Goal: Find specific page/section: Find specific page/section

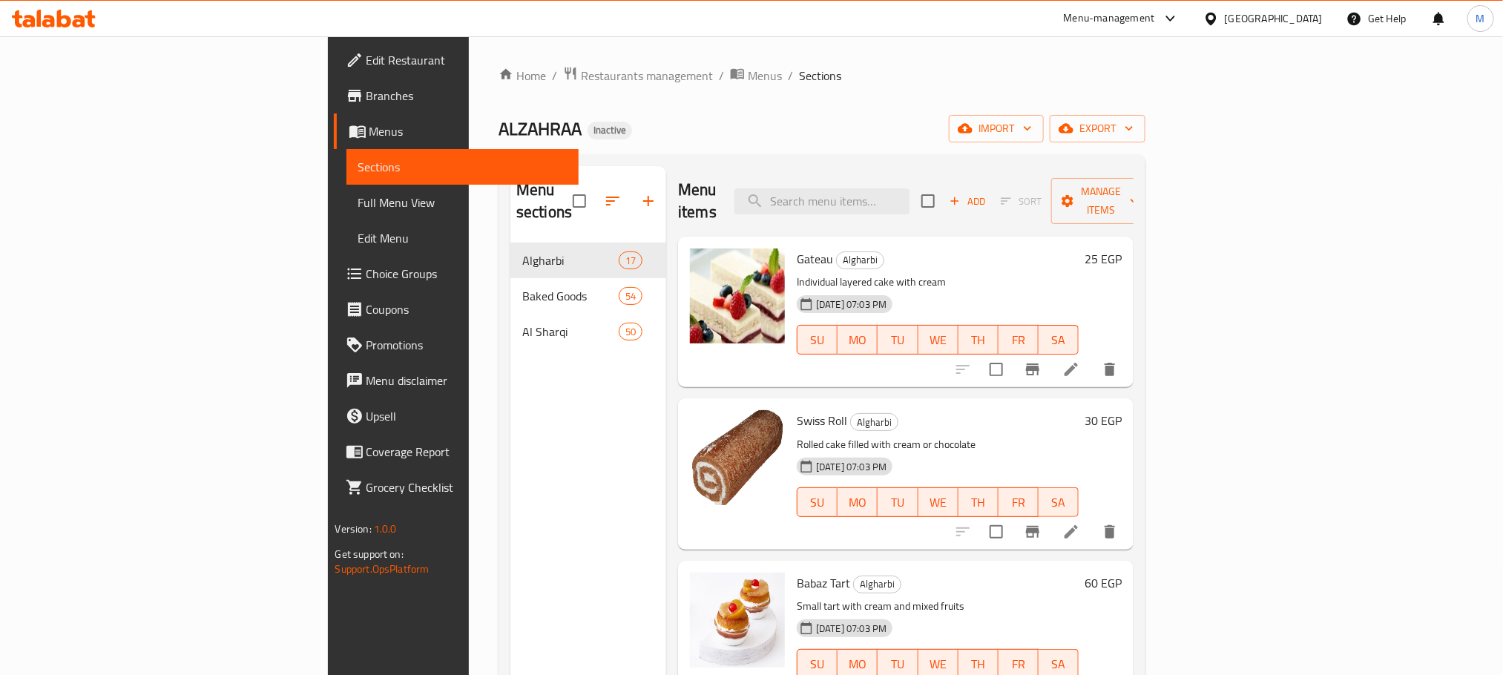
drag, startPoint x: 1192, startPoint y: 9, endPoint x: 1194, endPoint y: 20, distance: 11.4
click at [1192, 10] on div "Menu-management" at bounding box center [1121, 19] width 139 height 36
click at [1155, 10] on div "Menu-management" at bounding box center [1109, 19] width 91 height 18
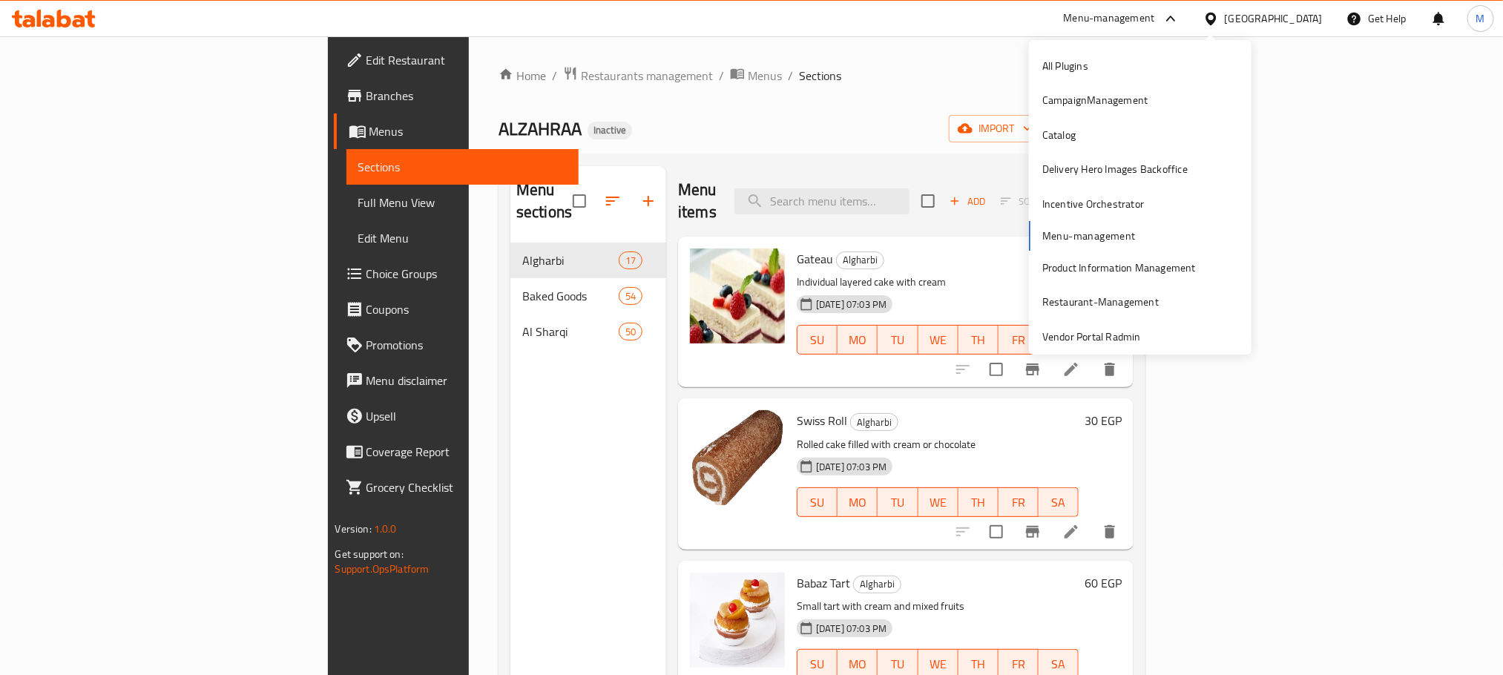
click at [367, 99] on span "Branches" at bounding box center [467, 96] width 200 height 18
click at [367, 91] on span "Branches" at bounding box center [467, 96] width 200 height 18
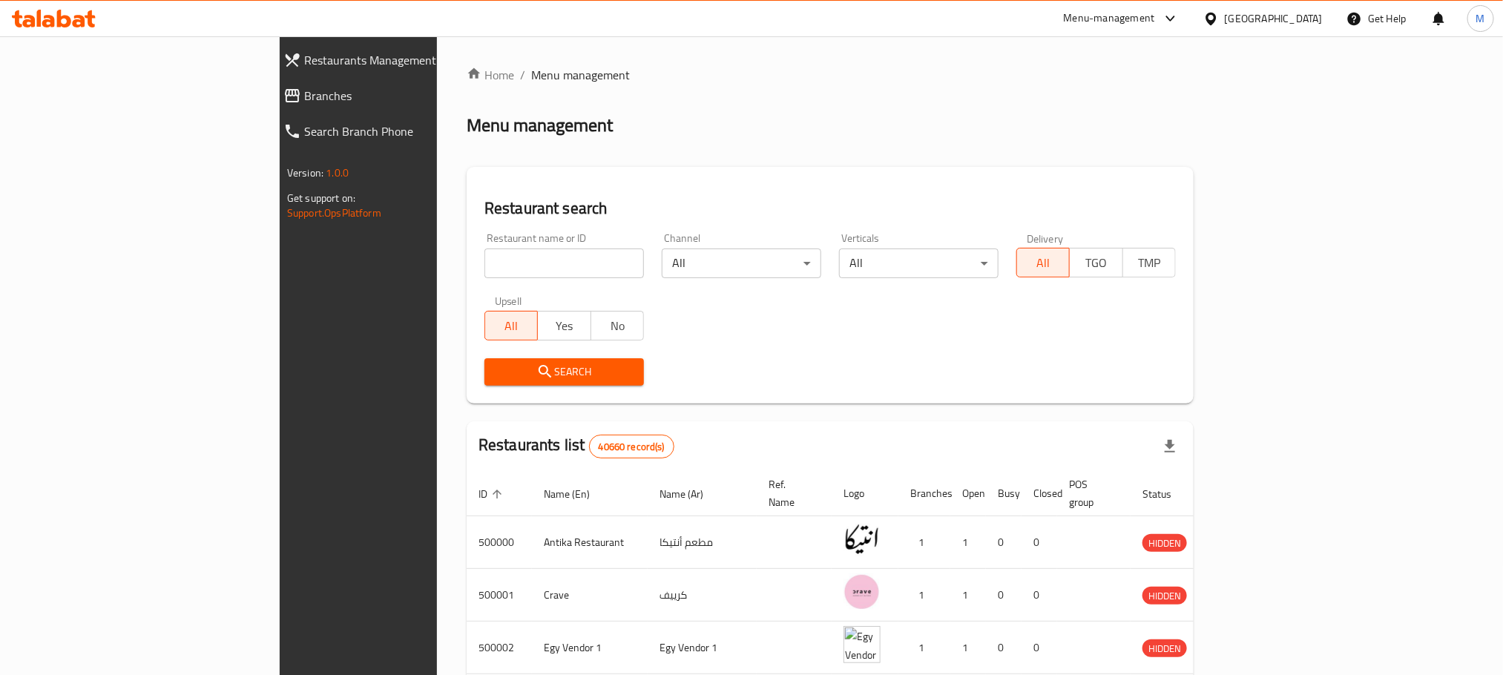
click at [485, 256] on input "search" at bounding box center [565, 264] width 160 height 30
click at [304, 96] on span "Branches" at bounding box center [411, 96] width 214 height 18
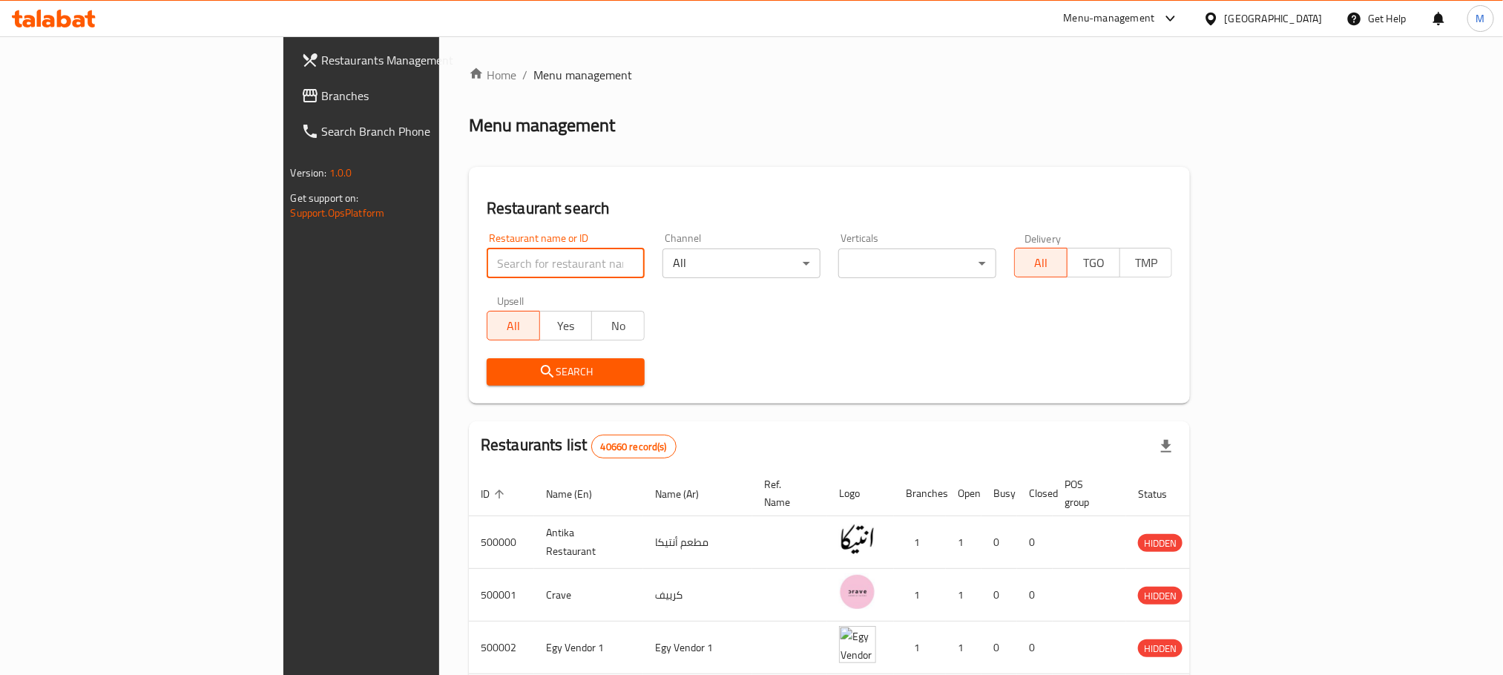
click at [497, 265] on input "search" at bounding box center [566, 264] width 158 height 30
paste input "703644"
type input "703644"
click button "Search" at bounding box center [566, 371] width 158 height 27
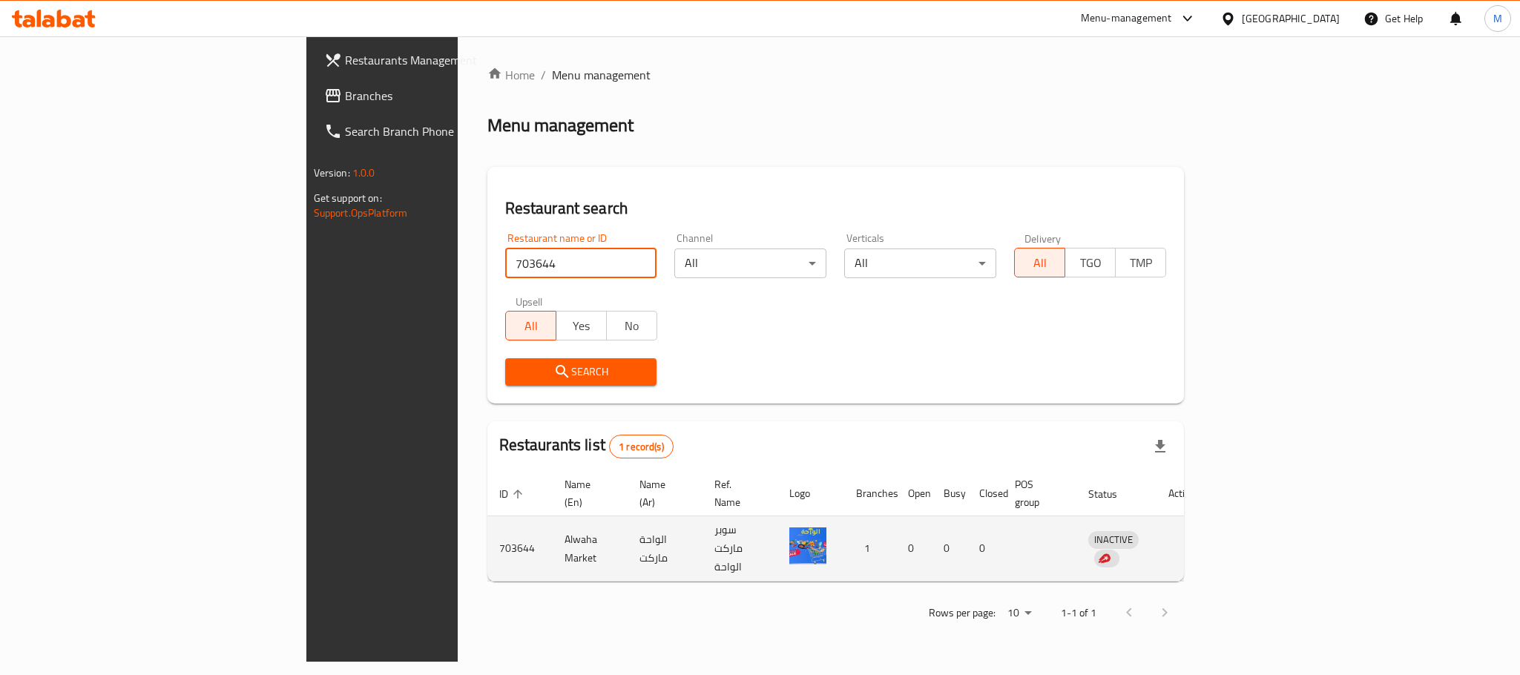
click at [487, 526] on td "703644" at bounding box center [519, 548] width 65 height 65
copy td "703644"
click at [553, 526] on td "Alwaha Market" at bounding box center [590, 548] width 75 height 65
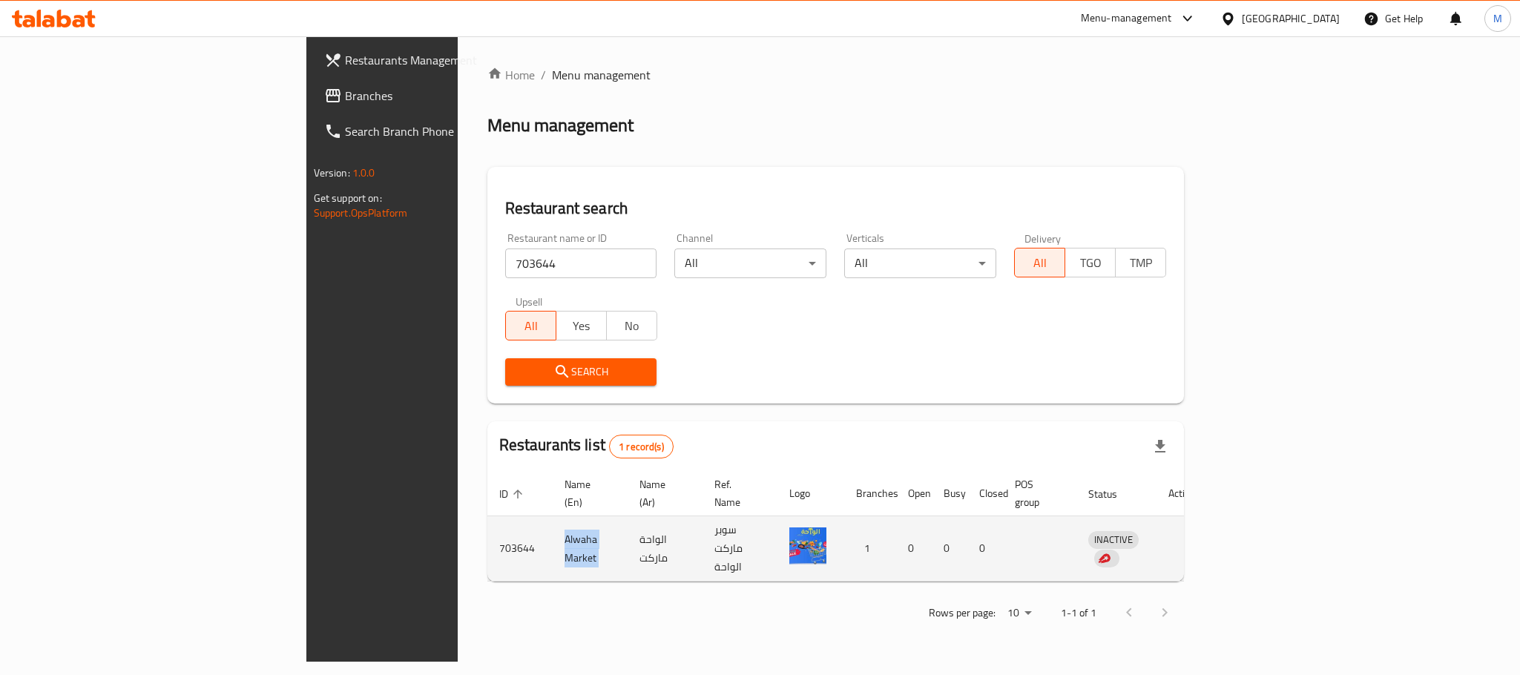
click at [553, 528] on td "Alwaha Market" at bounding box center [590, 548] width 75 height 65
copy td "Alwaha Market"
